Goal: Transaction & Acquisition: Purchase product/service

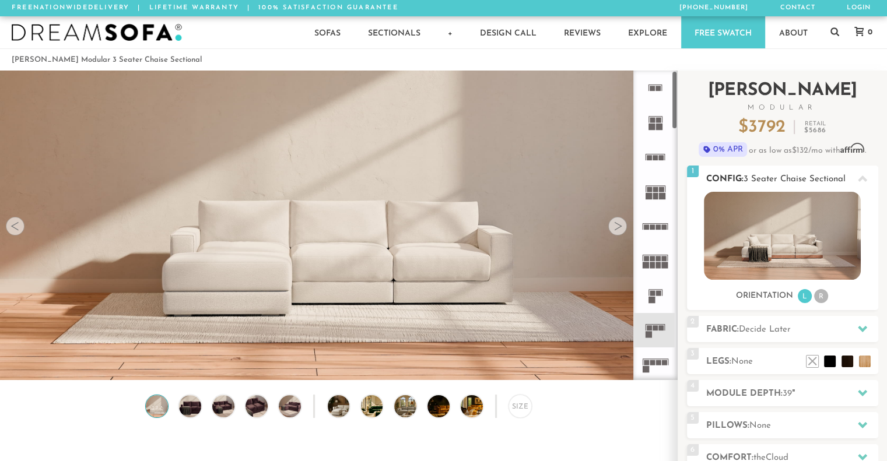
click at [822, 294] on li "R" at bounding box center [821, 296] width 14 height 14
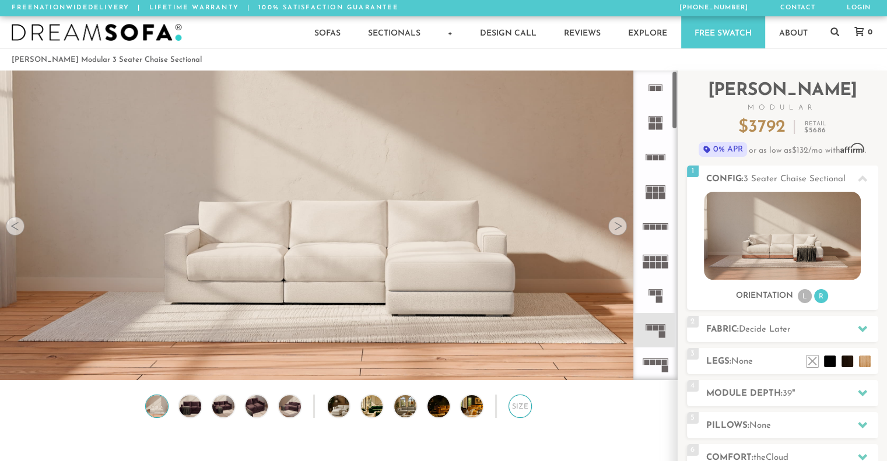
click at [518, 413] on div "Size" at bounding box center [519, 406] width 23 height 23
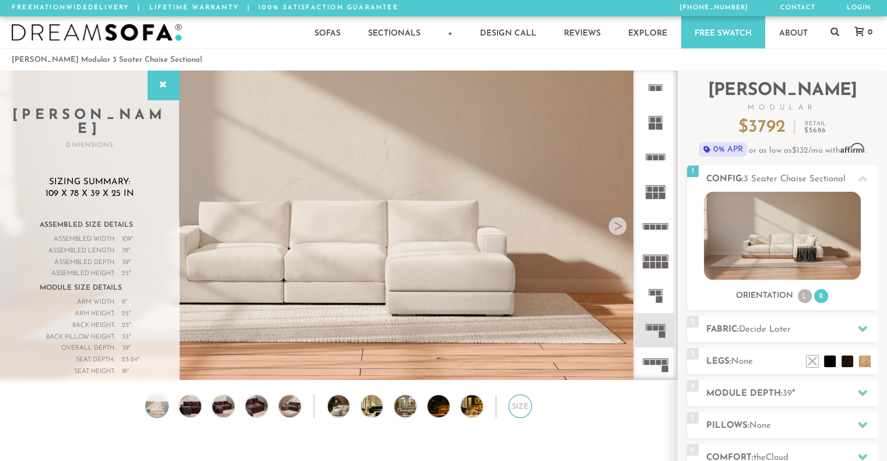
click at [518, 413] on div "Size" at bounding box center [519, 406] width 23 height 23
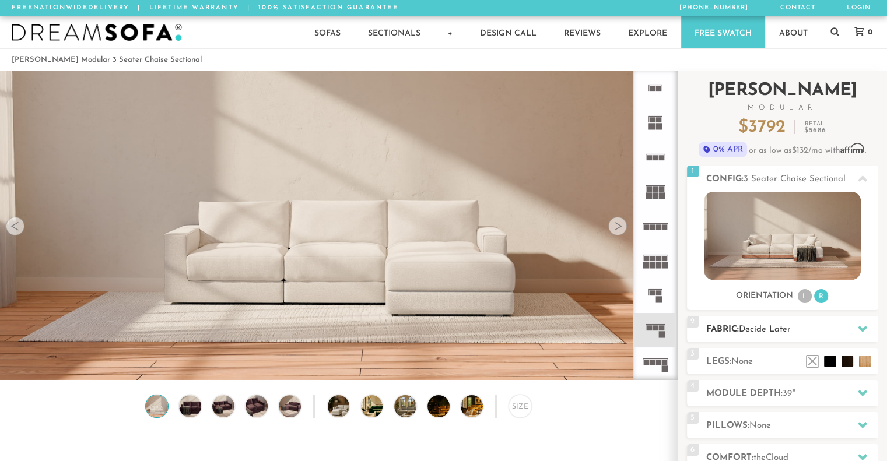
click at [861, 331] on icon at bounding box center [862, 329] width 9 height 6
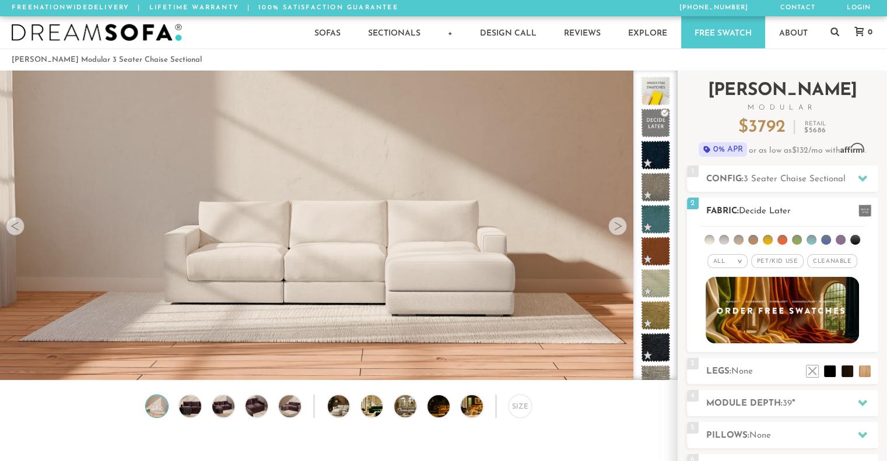
click at [751, 240] on li at bounding box center [753, 240] width 10 height 10
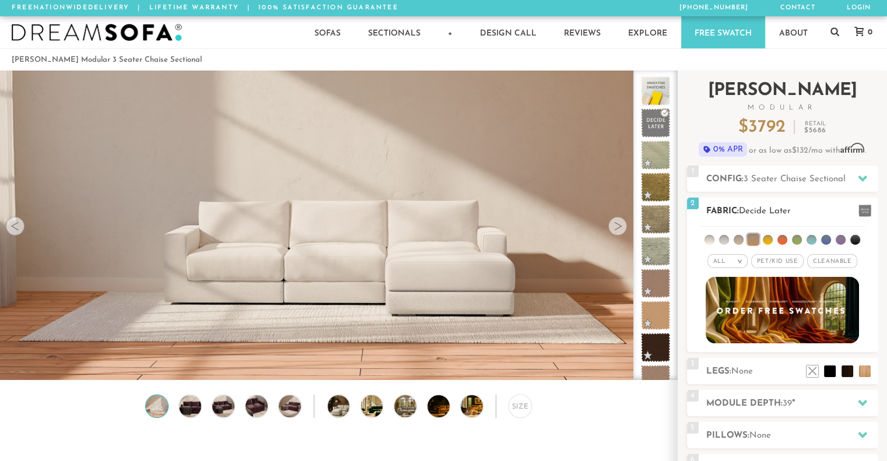
click at [825, 237] on li at bounding box center [826, 240] width 10 height 10
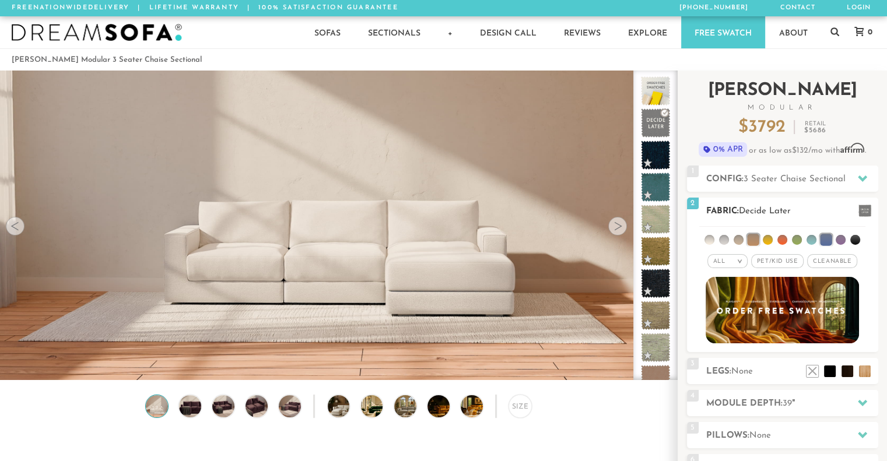
click at [839, 239] on li at bounding box center [841, 240] width 10 height 10
click at [839, 239] on li at bounding box center [840, 240] width 12 height 12
click at [825, 237] on li at bounding box center [826, 240] width 12 height 12
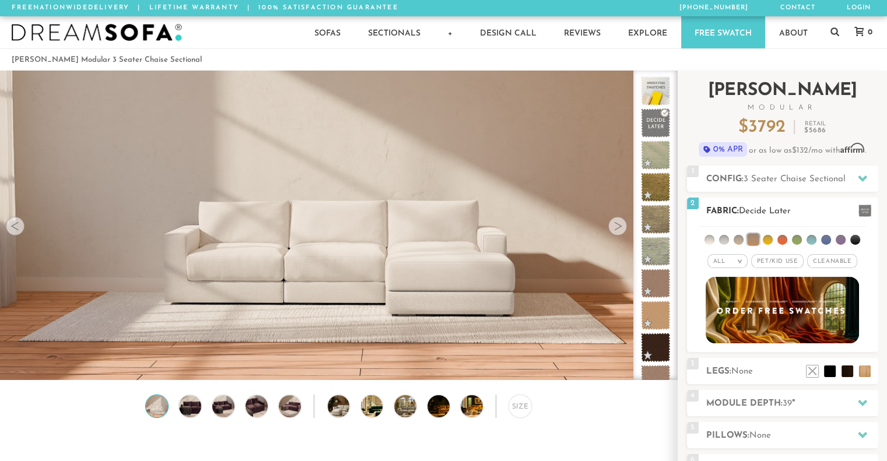
click at [756, 240] on li at bounding box center [753, 240] width 12 height 12
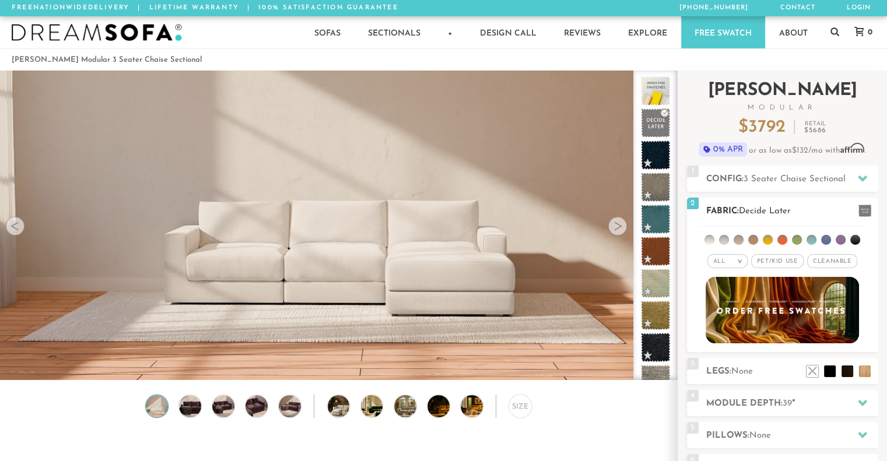
click at [826, 261] on span "Cleanable x" at bounding box center [832, 261] width 50 height 14
click at [826, 239] on li at bounding box center [826, 240] width 10 height 10
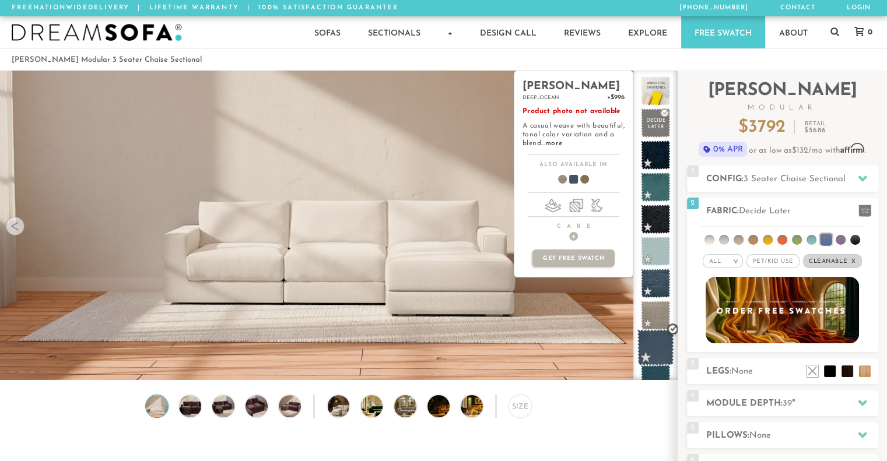
click at [657, 343] on span at bounding box center [655, 347] width 37 height 37
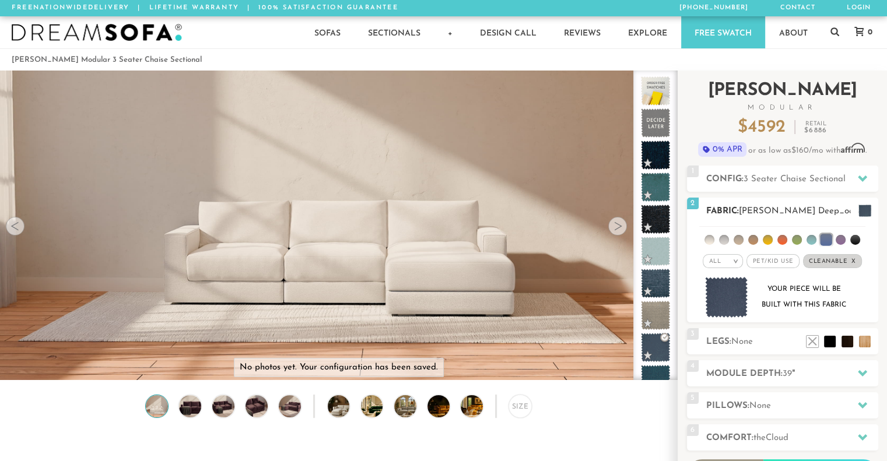
click at [739, 237] on li at bounding box center [739, 240] width 10 height 10
click at [829, 240] on li at bounding box center [826, 240] width 12 height 12
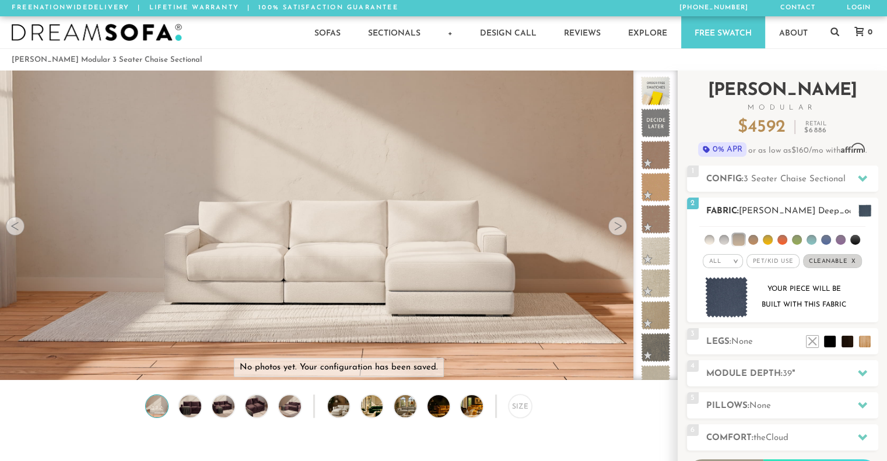
click at [738, 235] on li at bounding box center [738, 240] width 12 height 12
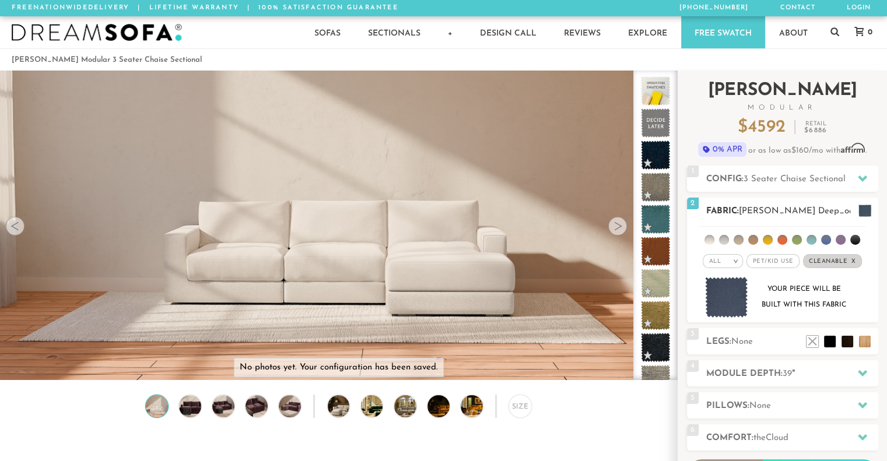
click at [737, 239] on li at bounding box center [739, 240] width 10 height 10
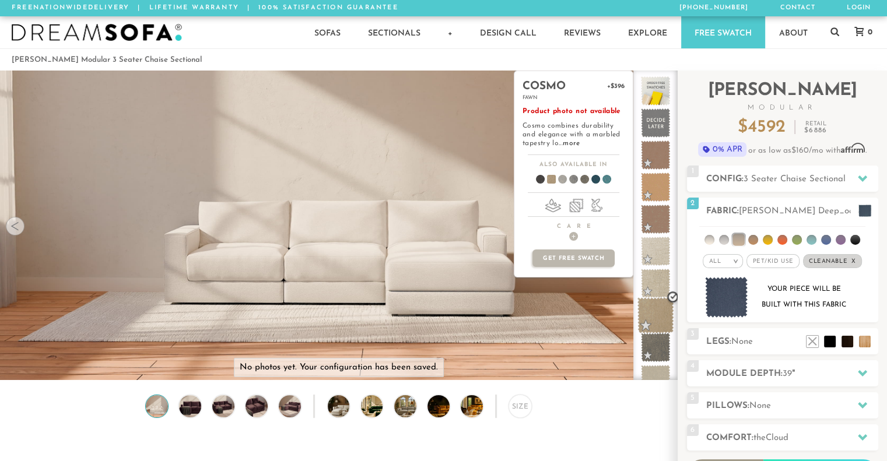
click at [656, 316] on span at bounding box center [655, 315] width 37 height 37
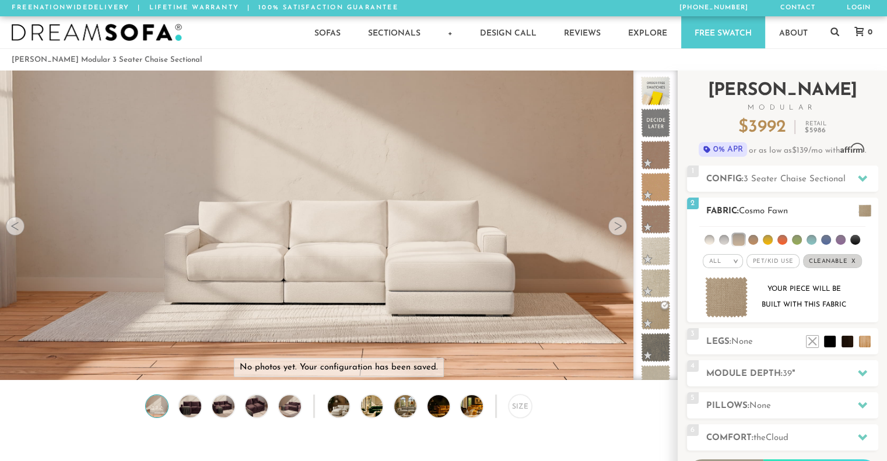
click at [799, 241] on li at bounding box center [797, 240] width 10 height 10
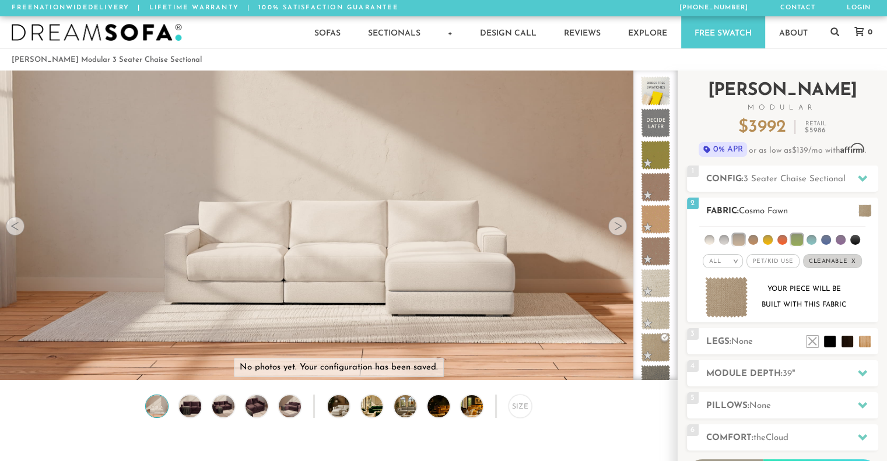
click at [799, 241] on li at bounding box center [797, 240] width 12 height 12
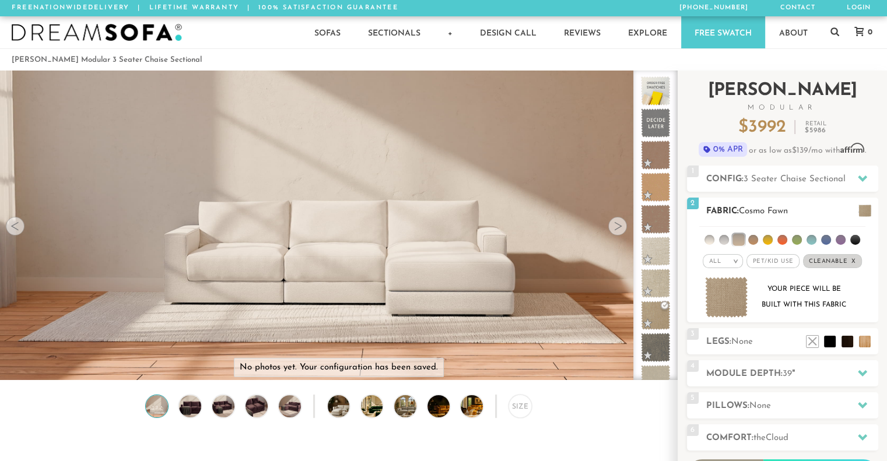
click at [802, 239] on ul at bounding box center [782, 238] width 166 height 22
click at [799, 239] on li at bounding box center [797, 240] width 10 height 10
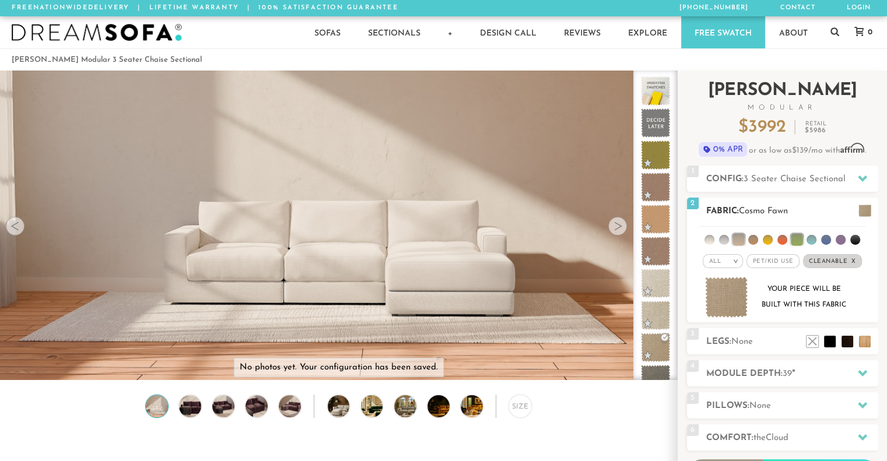
click at [865, 215] on span at bounding box center [864, 211] width 13 height 12
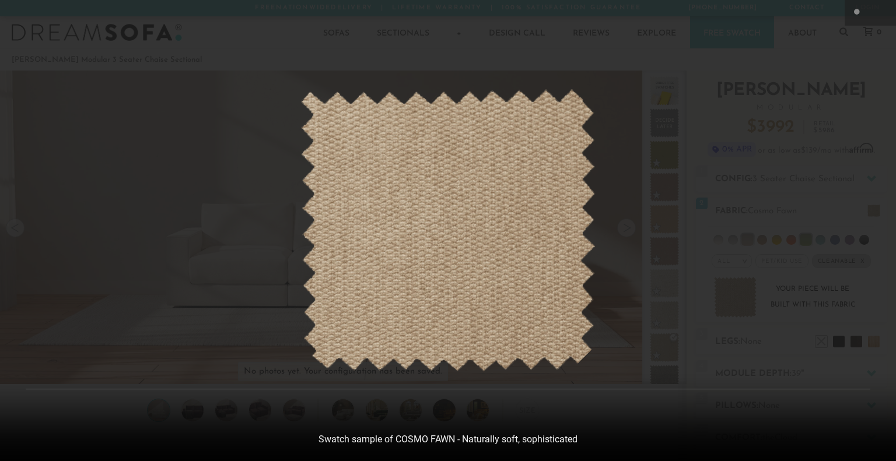
click at [851, 64] on div at bounding box center [448, 230] width 896 height 461
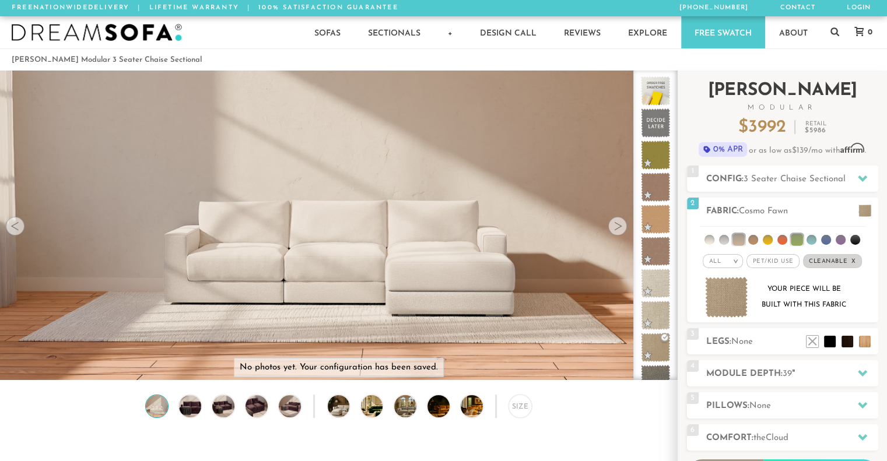
scroll to position [9, 9]
click at [742, 237] on li at bounding box center [738, 240] width 12 height 12
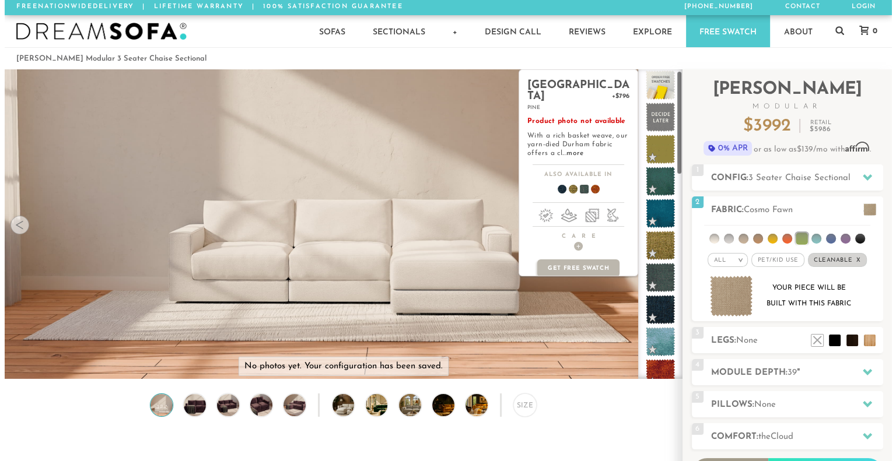
scroll to position [0, 0]
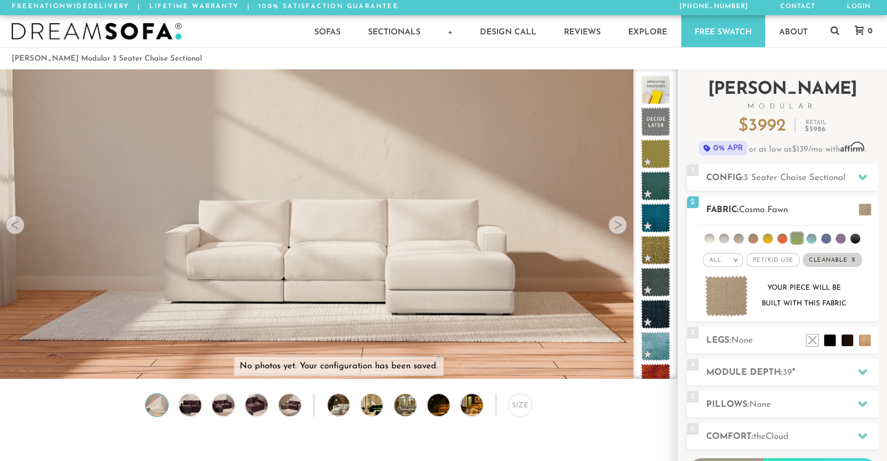
click at [792, 236] on li at bounding box center [797, 239] width 12 height 12
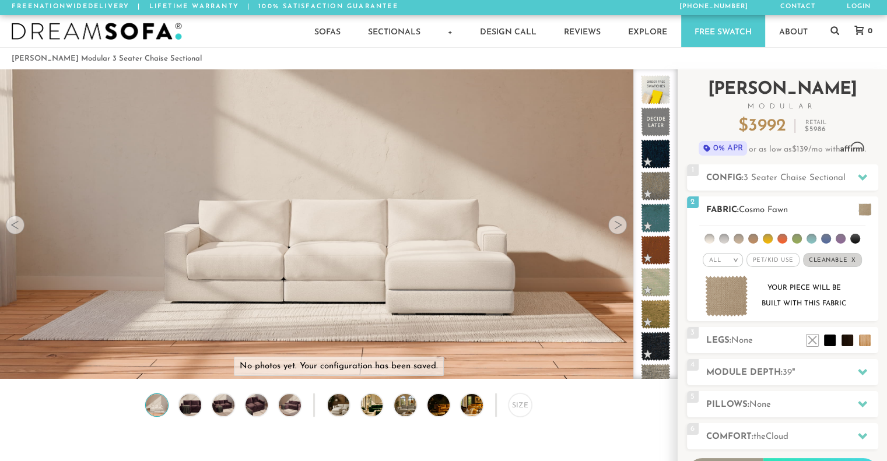
click at [780, 235] on li at bounding box center [782, 239] width 10 height 10
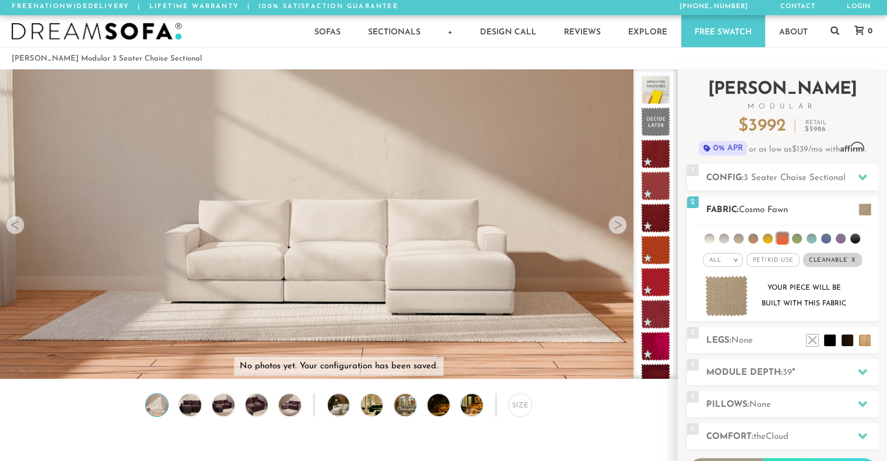
click at [780, 235] on li at bounding box center [782, 239] width 12 height 12
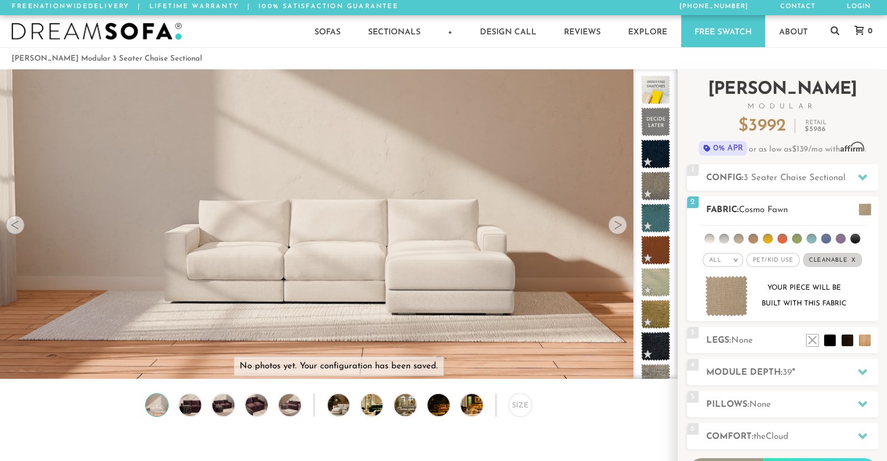
click at [769, 237] on li at bounding box center [768, 239] width 10 height 10
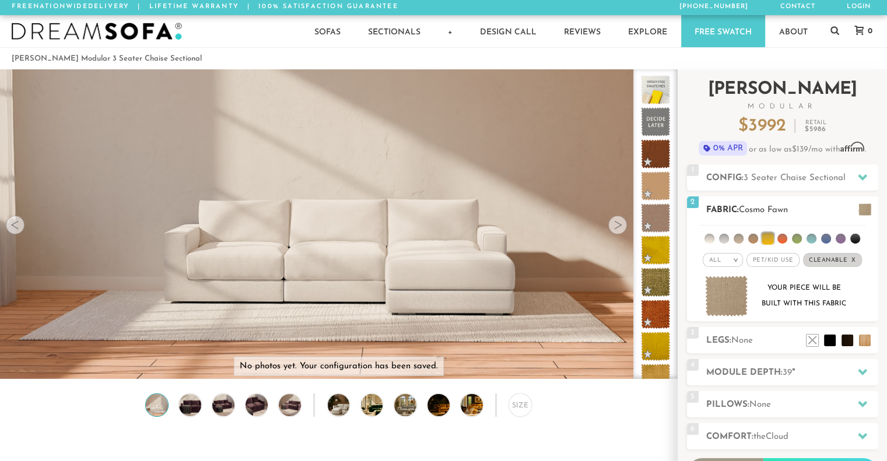
click at [769, 237] on li at bounding box center [768, 239] width 12 height 12
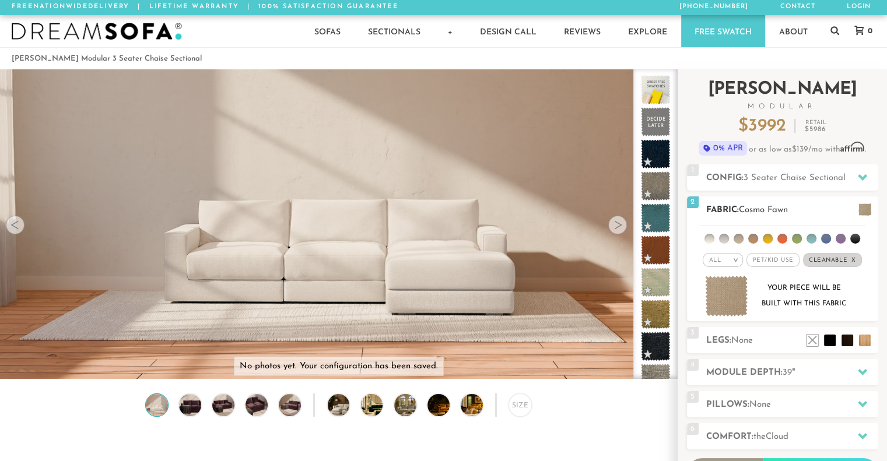
click at [752, 240] on li at bounding box center [753, 239] width 10 height 10
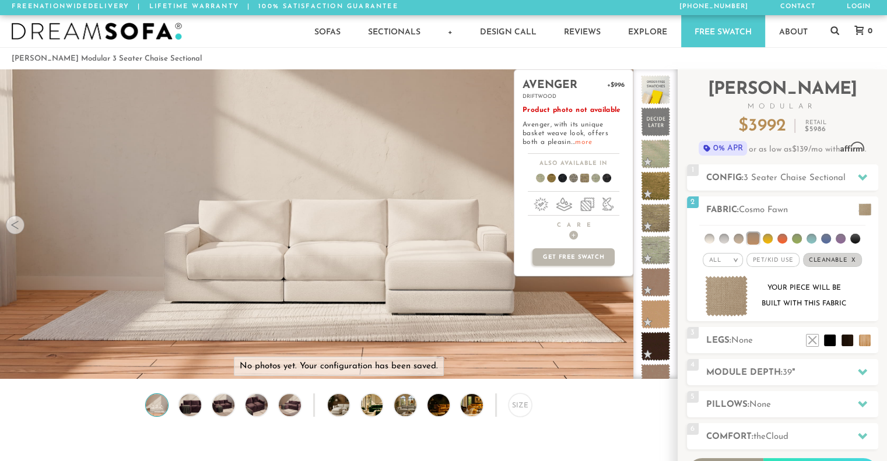
click at [575, 143] on link "more" at bounding box center [583, 142] width 17 height 7
click at [575, 139] on link "more" at bounding box center [583, 142] width 17 height 7
click at [653, 251] on span at bounding box center [655, 250] width 37 height 37
click at [658, 251] on span at bounding box center [655, 250] width 37 height 37
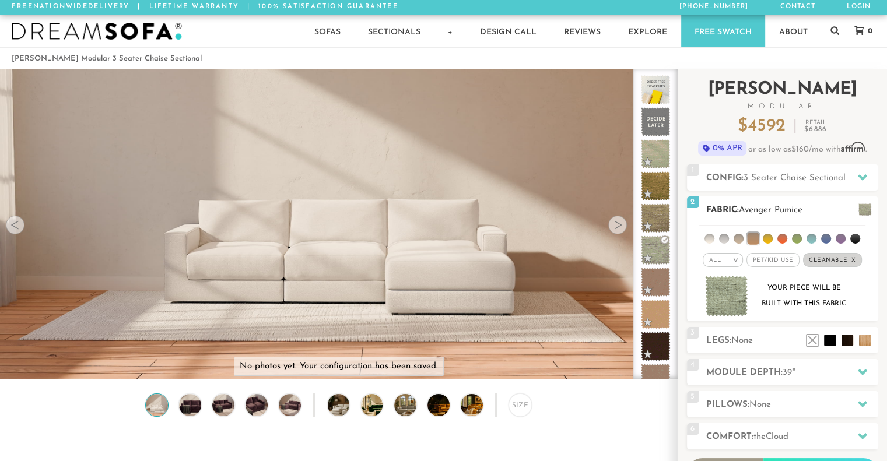
click at [734, 293] on img at bounding box center [726, 296] width 43 height 41
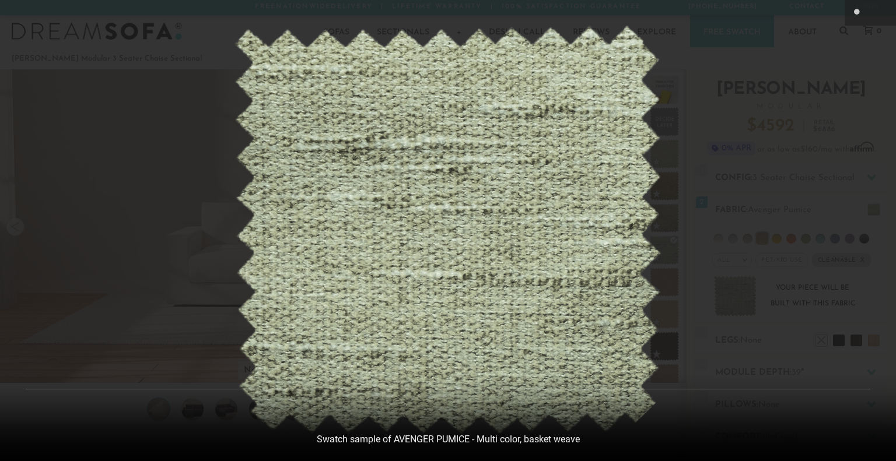
click at [798, 90] on div at bounding box center [448, 230] width 896 height 461
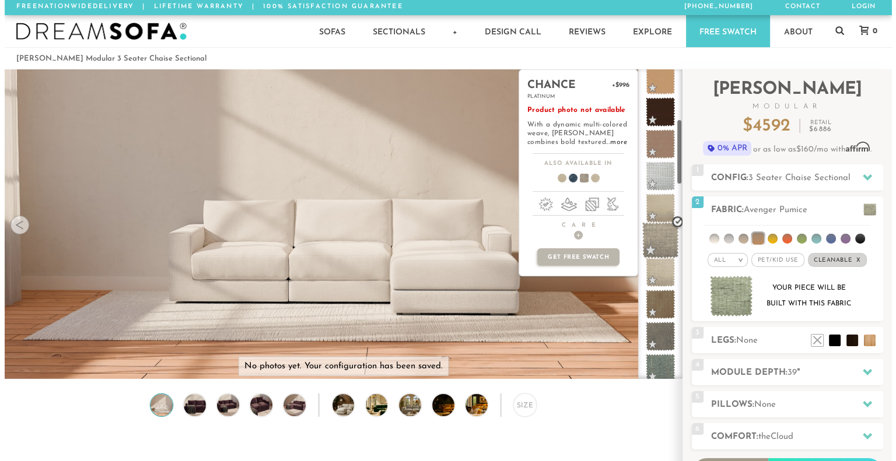
scroll to position [236, 0]
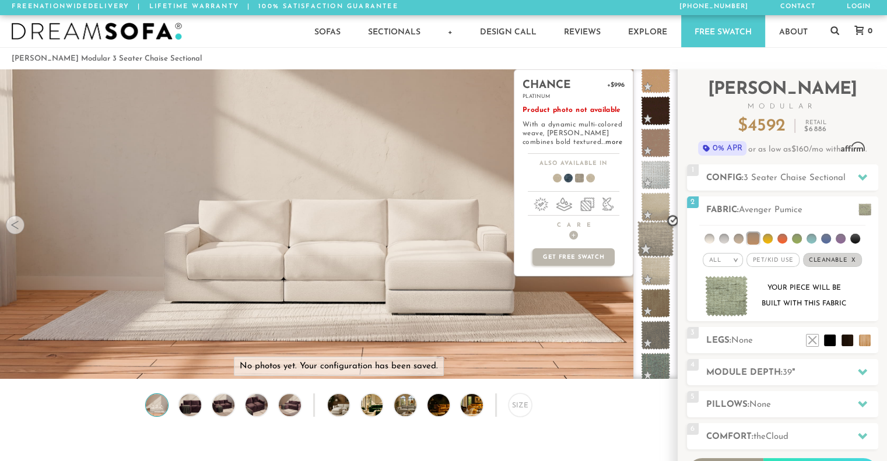
click at [658, 237] on span at bounding box center [655, 239] width 37 height 37
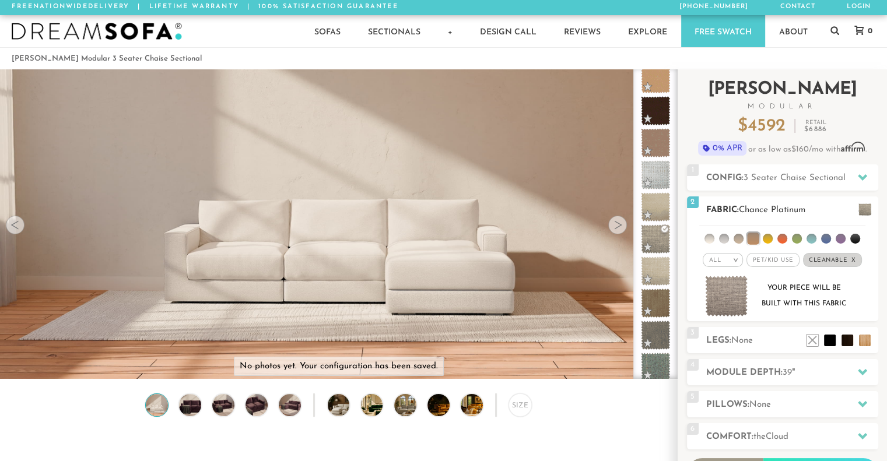
click at [723, 282] on img at bounding box center [726, 296] width 43 height 41
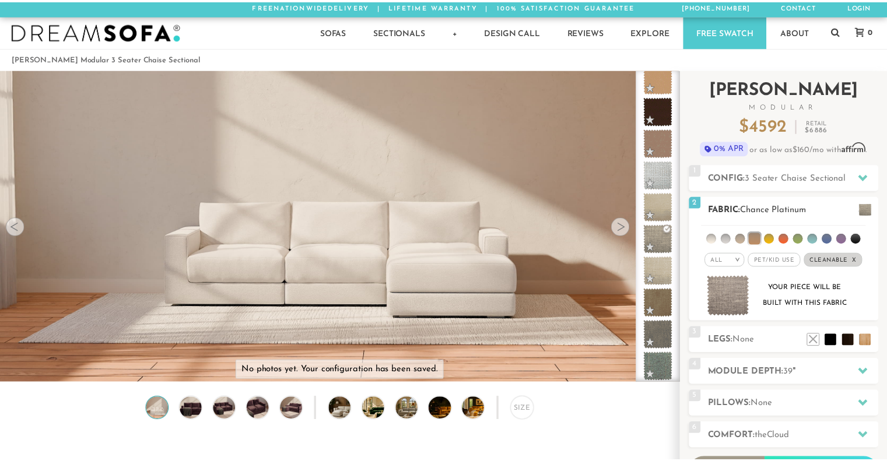
scroll to position [12989, 886]
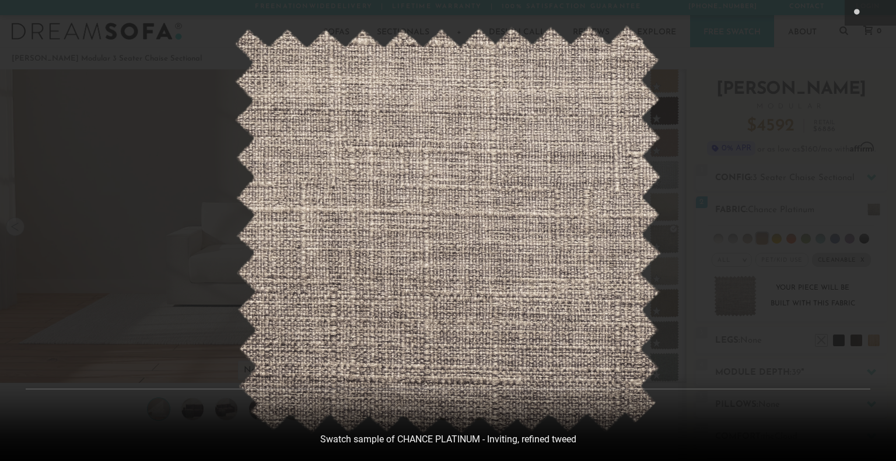
click at [727, 190] on div at bounding box center [448, 230] width 896 height 461
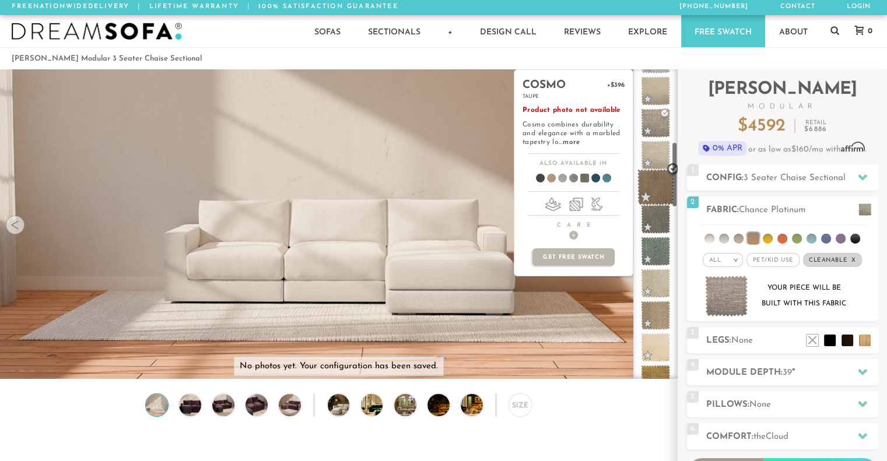
scroll to position [353, 0]
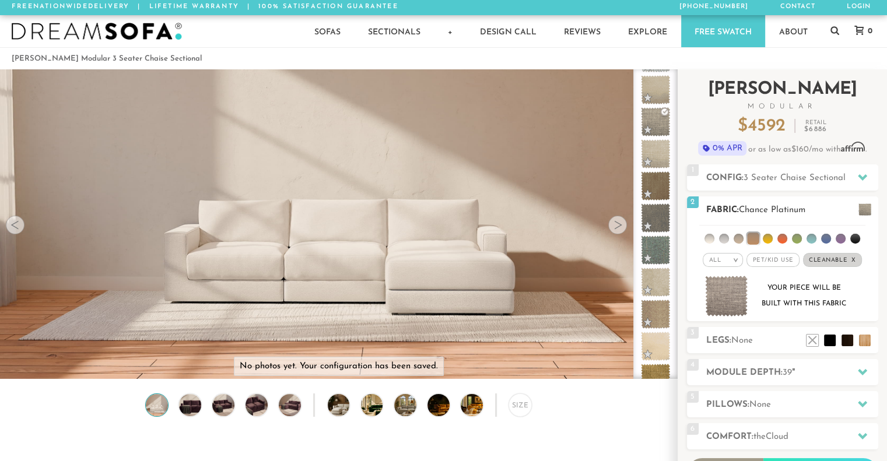
click at [725, 235] on li at bounding box center [724, 239] width 10 height 10
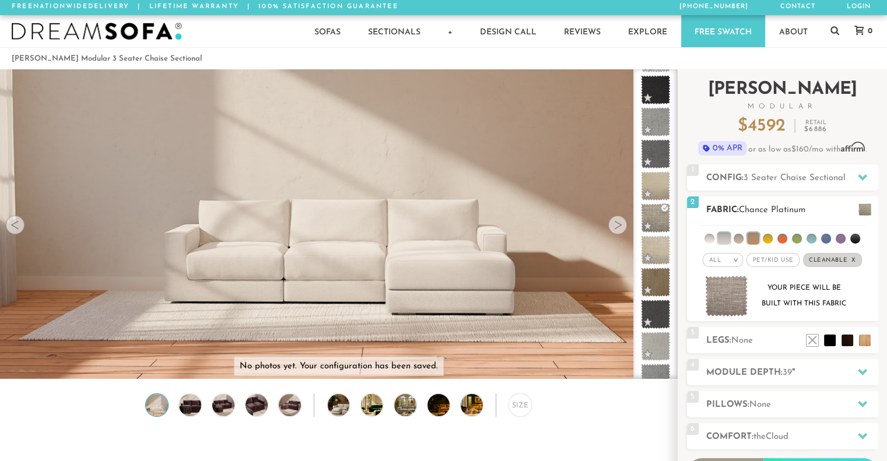
click at [756, 233] on li at bounding box center [753, 239] width 12 height 12
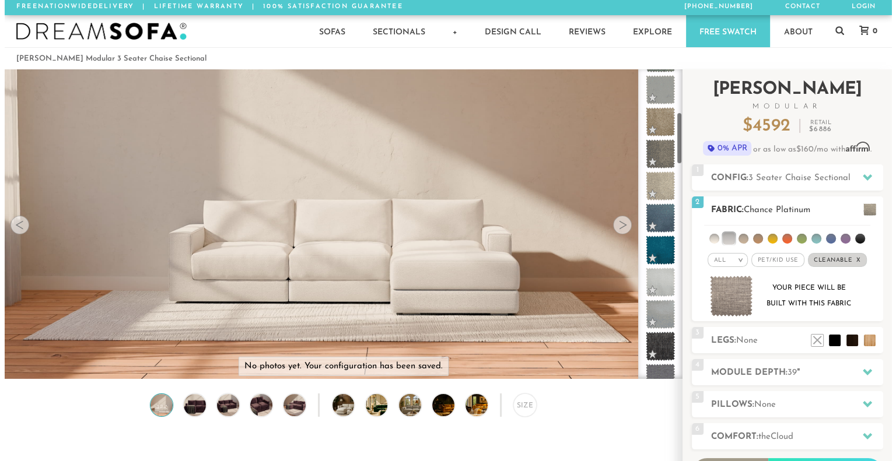
scroll to position [257, 0]
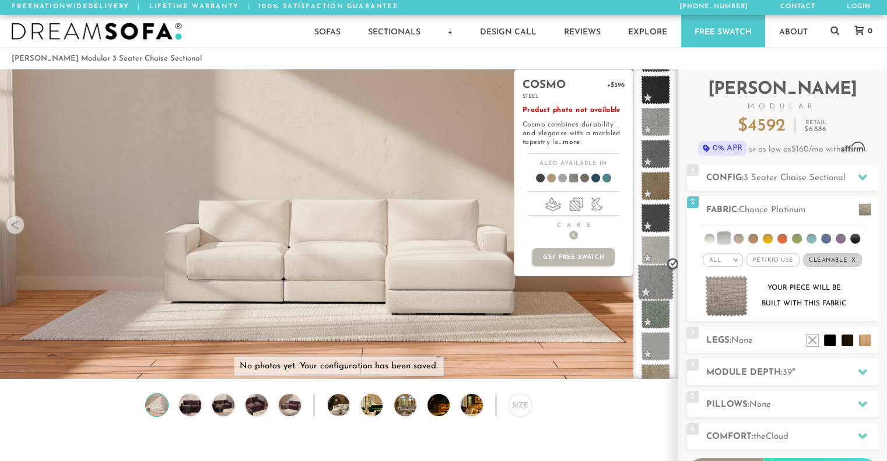
click at [654, 280] on span at bounding box center [655, 282] width 37 height 37
click at [574, 144] on link "more" at bounding box center [571, 142] width 17 height 7
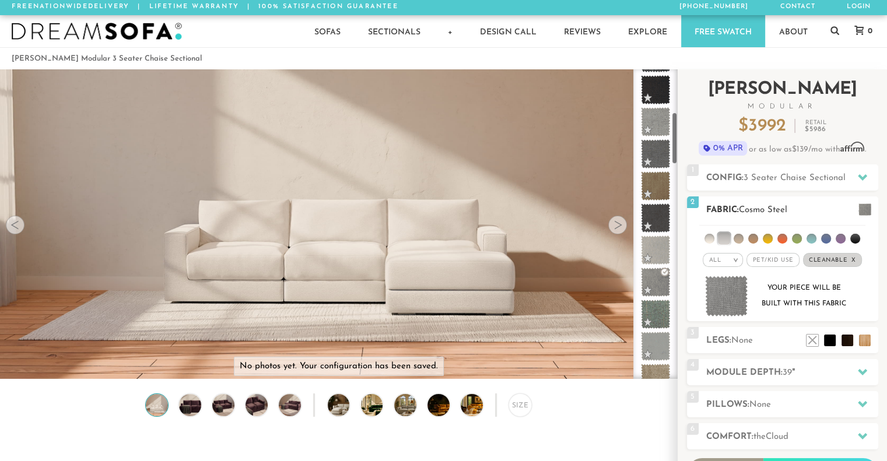
click at [718, 283] on img at bounding box center [726, 296] width 43 height 41
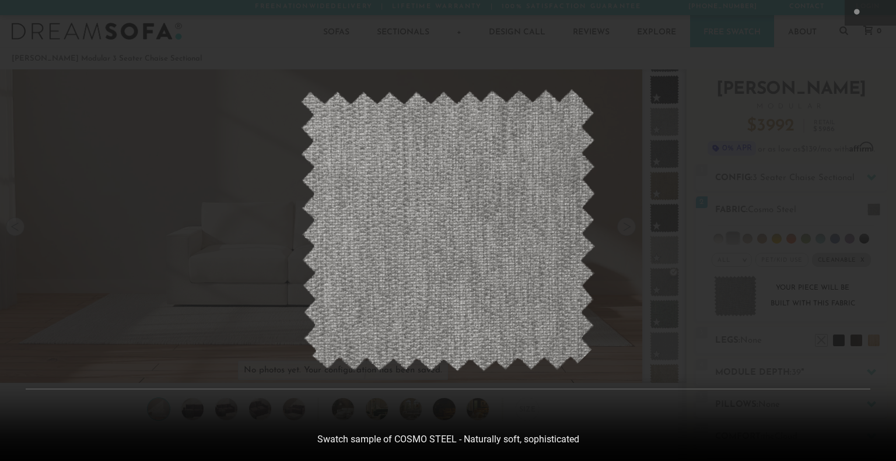
click at [829, 117] on div at bounding box center [448, 230] width 896 height 461
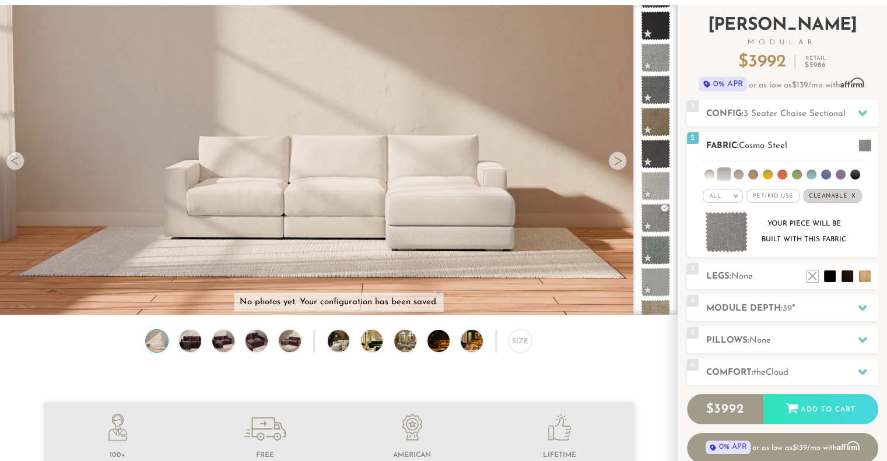
scroll to position [65, 0]
click at [847, 273] on li at bounding box center [829, 259] width 47 height 47
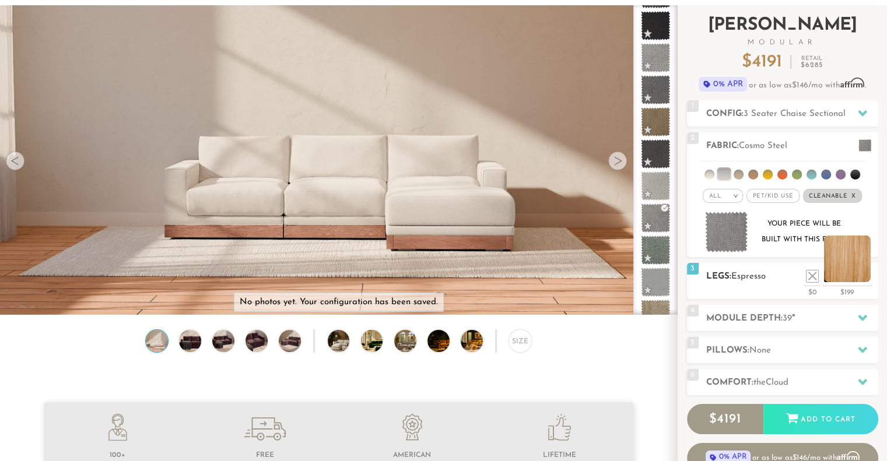
click at [868, 280] on li at bounding box center [847, 259] width 47 height 47
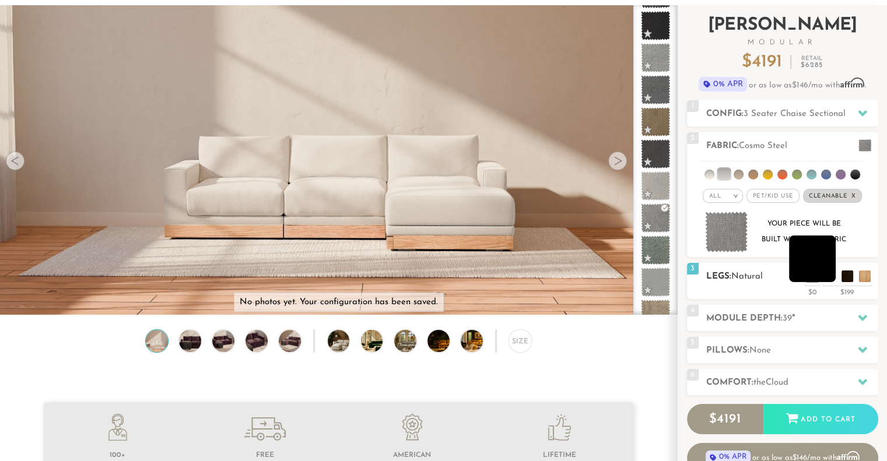
click at [833, 276] on li at bounding box center [812, 259] width 47 height 47
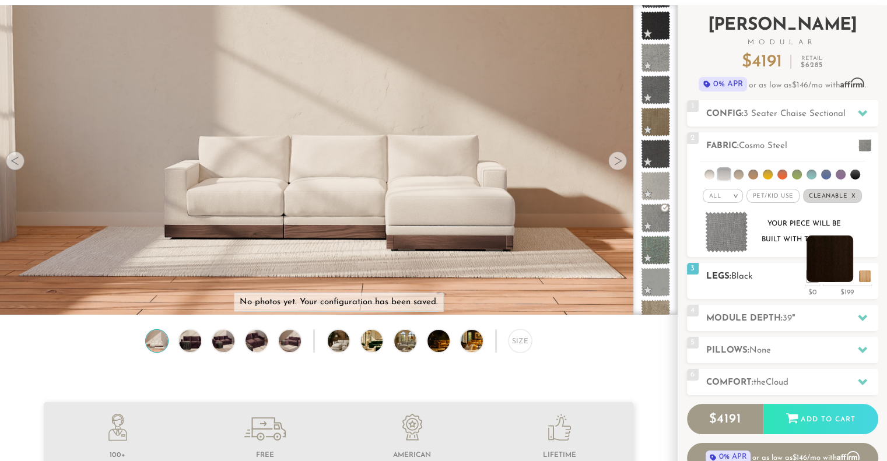
click at [849, 279] on li at bounding box center [829, 259] width 47 height 47
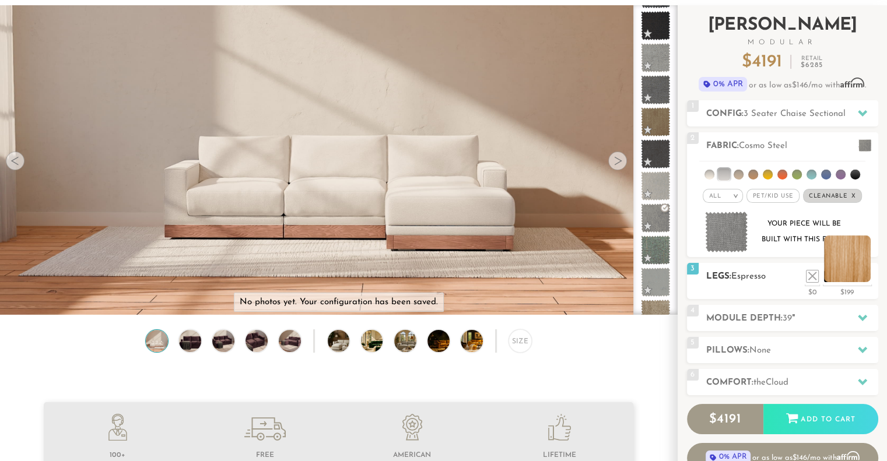
click at [864, 278] on li at bounding box center [847, 259] width 47 height 47
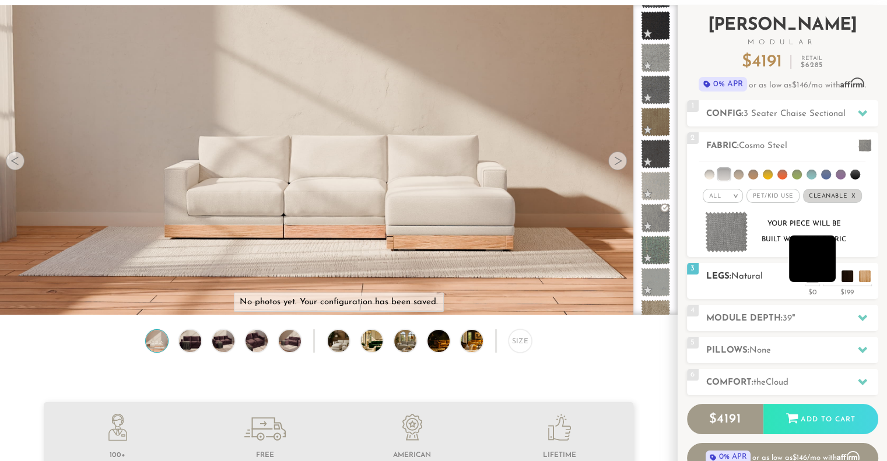
click at [824, 278] on li at bounding box center [812, 259] width 47 height 47
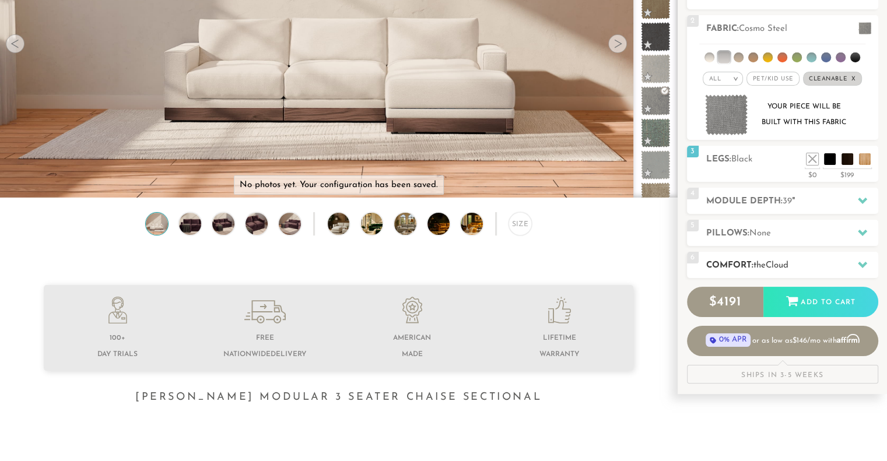
scroll to position [183, 0]
click at [858, 200] on icon at bounding box center [862, 199] width 9 height 9
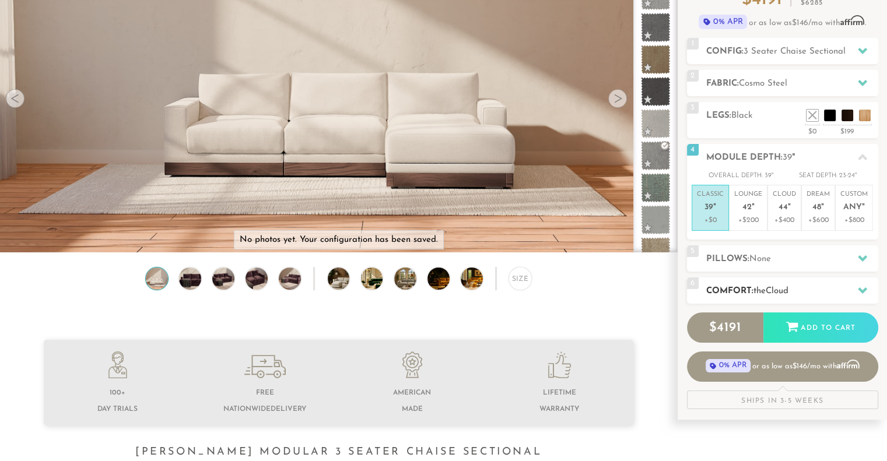
scroll to position [126, 0]
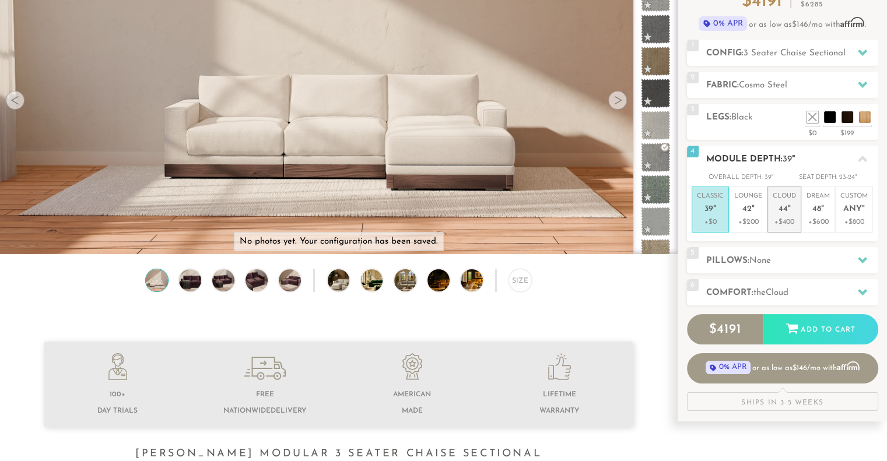
click at [782, 202] on p "Cloud 44 "" at bounding box center [784, 204] width 23 height 25
click at [863, 252] on div at bounding box center [862, 260] width 24 height 24
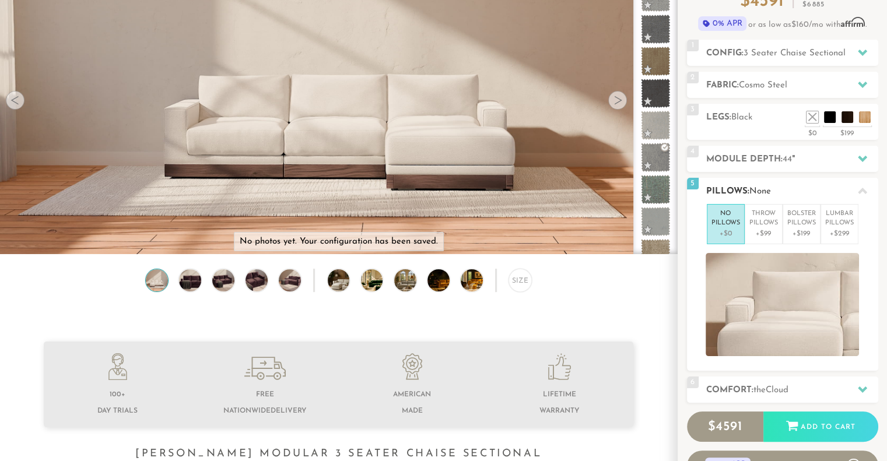
click at [863, 191] on icon at bounding box center [862, 191] width 9 height 6
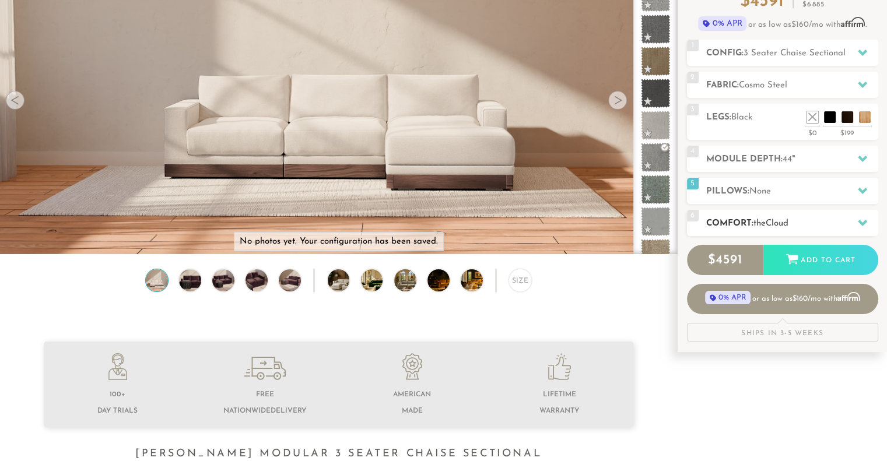
click at [863, 221] on icon at bounding box center [862, 223] width 9 height 6
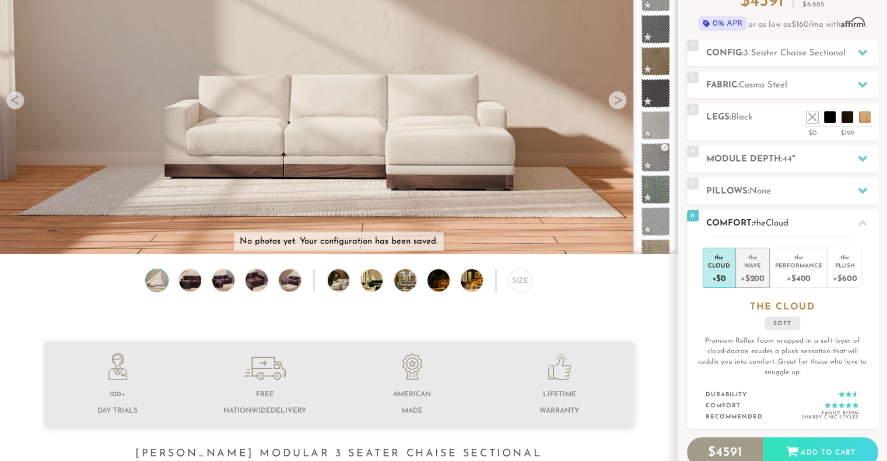
click at [745, 269] on div "+$200" at bounding box center [753, 277] width 24 height 17
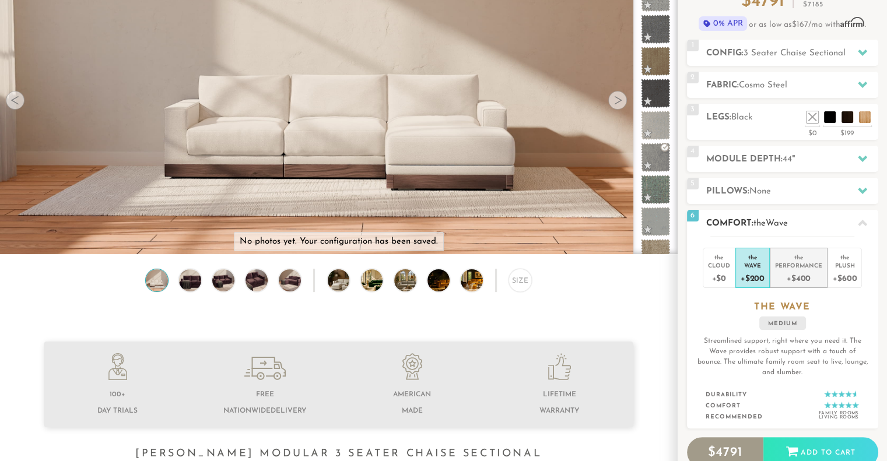
click at [797, 261] on div "Performance" at bounding box center [798, 265] width 47 height 8
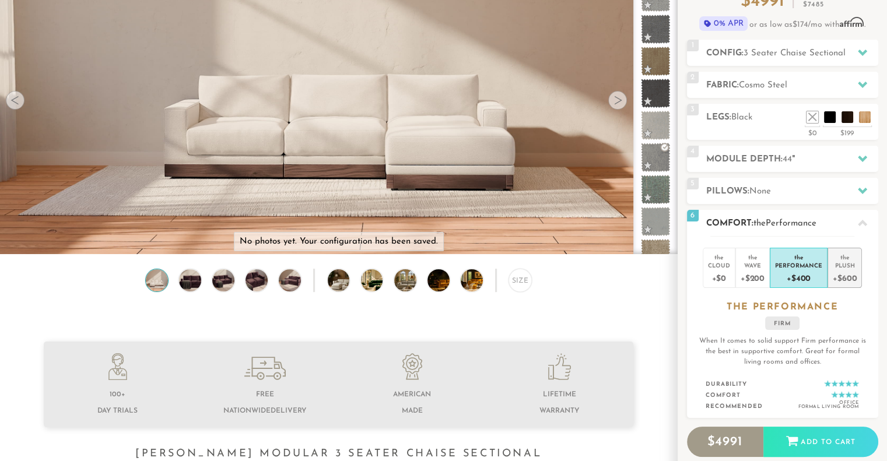
click at [843, 264] on div "Plush" at bounding box center [845, 265] width 24 height 8
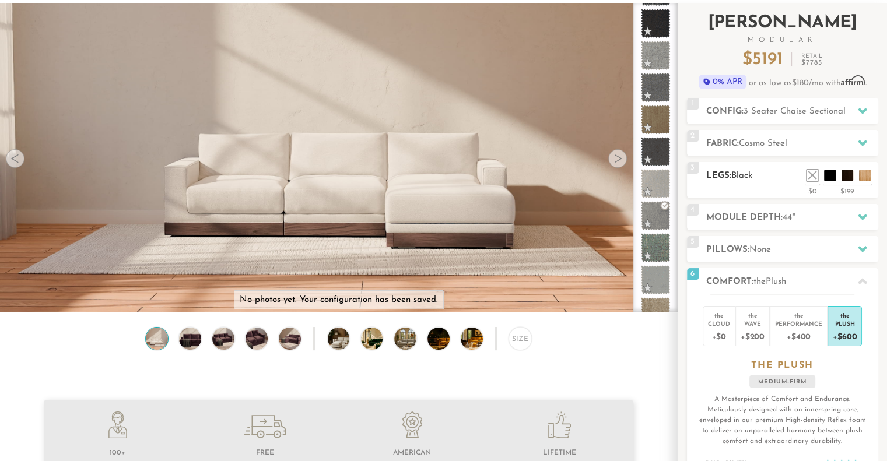
scroll to position [0, 0]
